Goal: Information Seeking & Learning: Learn about a topic

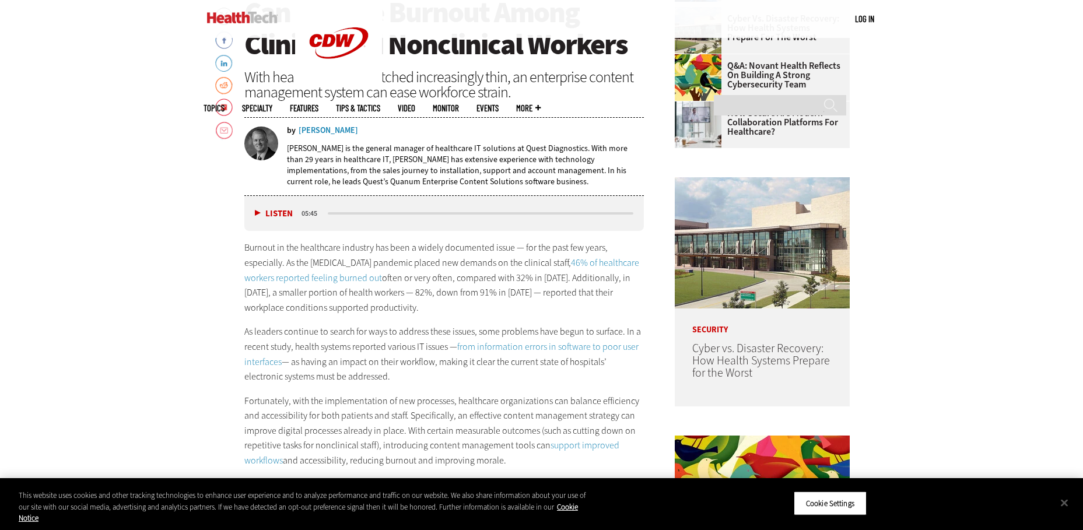
scroll to position [583, 0]
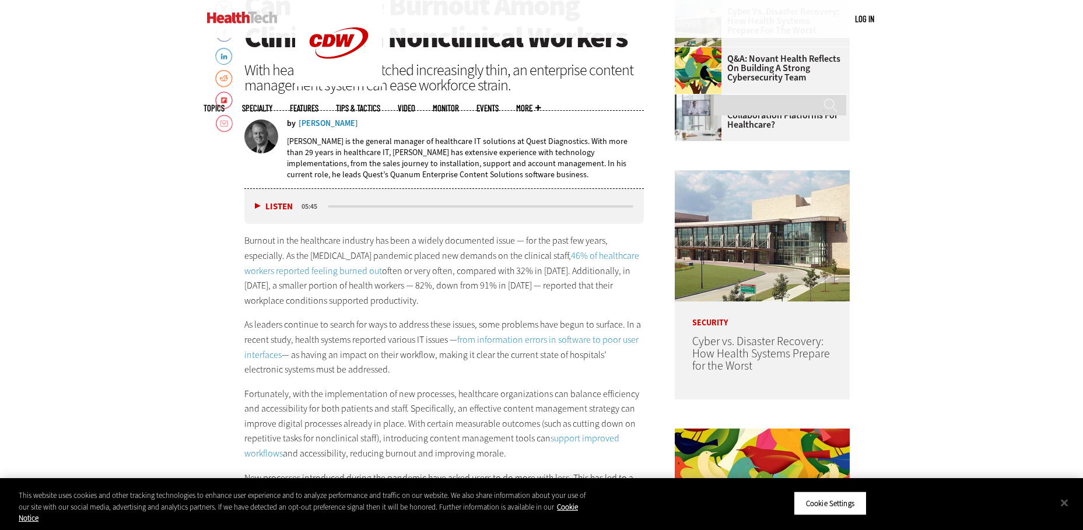
drag, startPoint x: 246, startPoint y: 240, endPoint x: 373, endPoint y: 371, distance: 182.7
click at [373, 371] on div "Burnout in the healthcare industry has been a widely documented issue — for the…" at bounding box center [444, 393] width 400 height 321
drag, startPoint x: 373, startPoint y: 371, endPoint x: 317, endPoint y: 252, distance: 131.5
copy div "Burnout in the healthcare industry has been a widely documented issue — for the…"
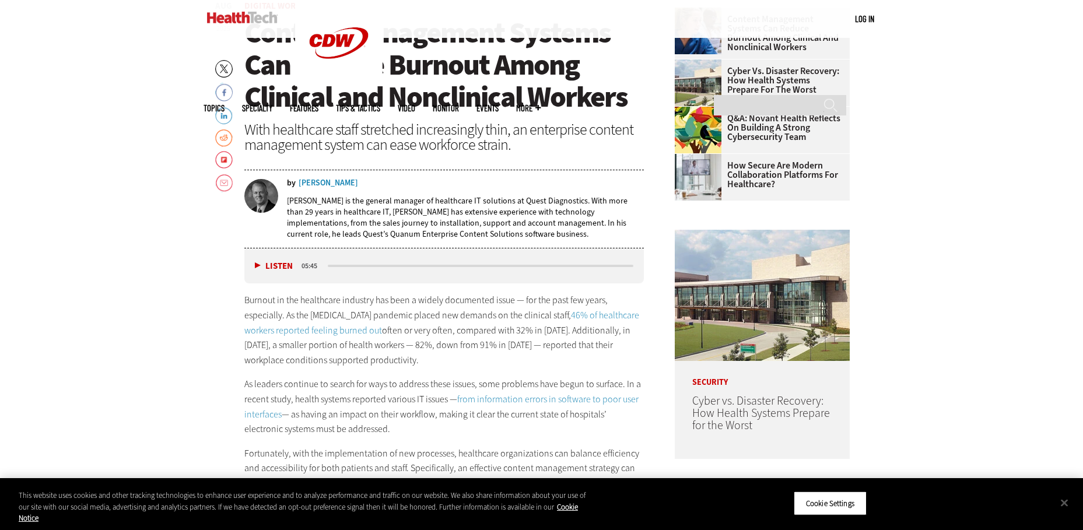
scroll to position [525, 0]
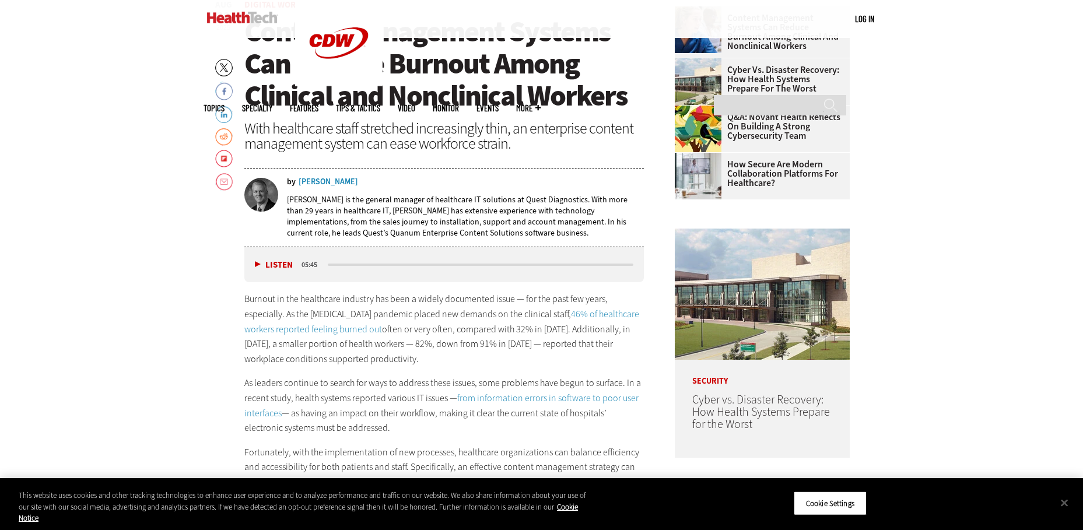
drag, startPoint x: 334, startPoint y: 404, endPoint x: 239, endPoint y: 297, distance: 142.5
drag, startPoint x: 239, startPoint y: 297, endPoint x: 256, endPoint y: 299, distance: 17.5
copy div "Burnout in the healthcare industry has been a widely documented issue — for the…"
